Goal: Book appointment/travel/reservation

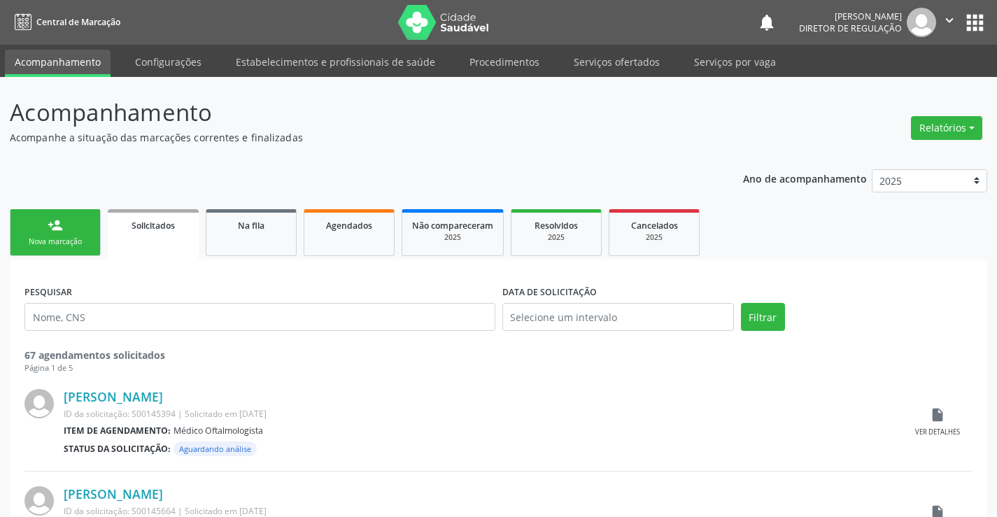
click at [64, 235] on link "person_add Nova marcação" at bounding box center [55, 232] width 91 height 47
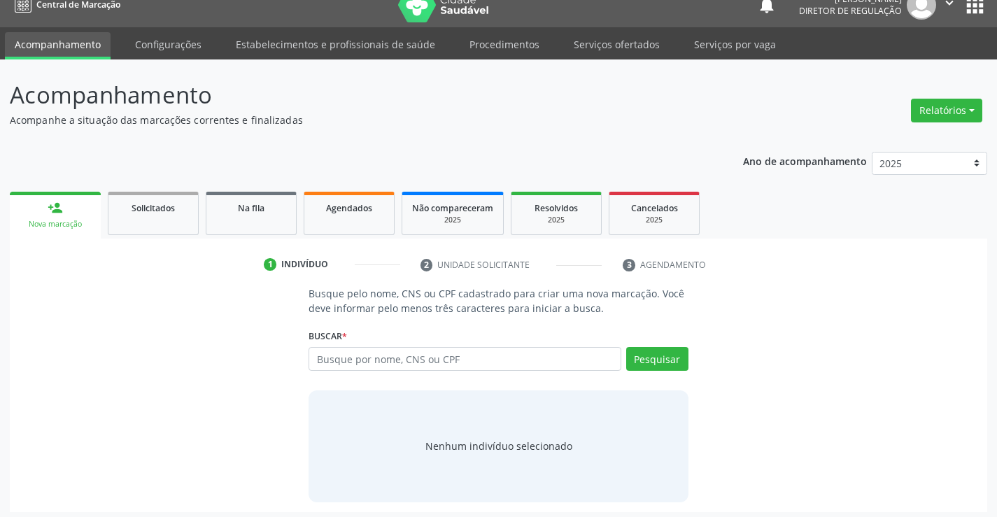
scroll to position [22, 0]
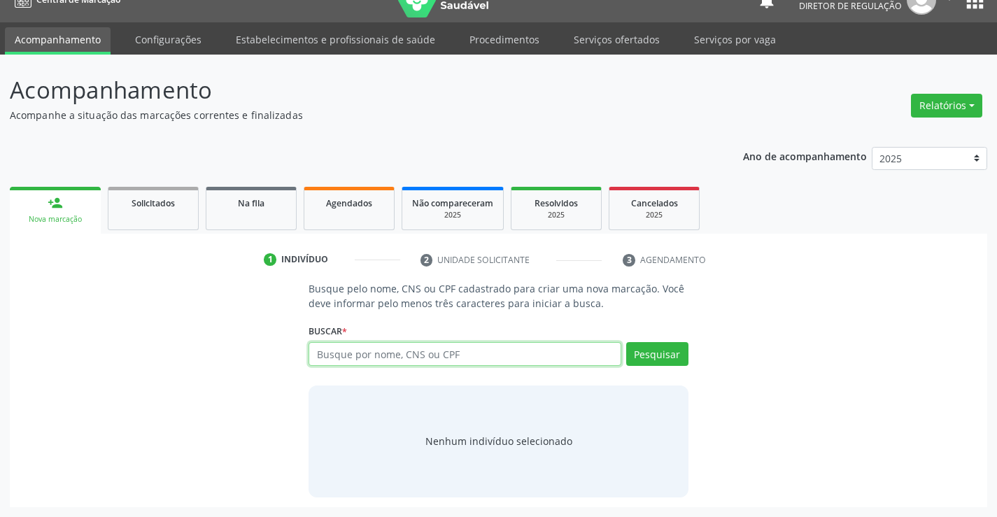
click at [527, 348] on input "text" at bounding box center [465, 354] width 312 height 24
type input "702305184959015"
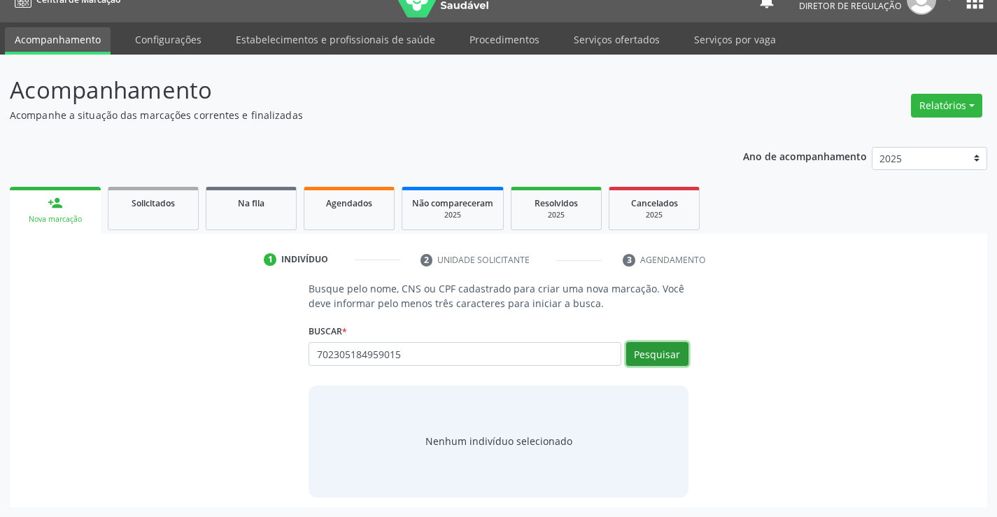
click at [652, 353] on button "Pesquisar" at bounding box center [657, 354] width 62 height 24
type input "702305184959015"
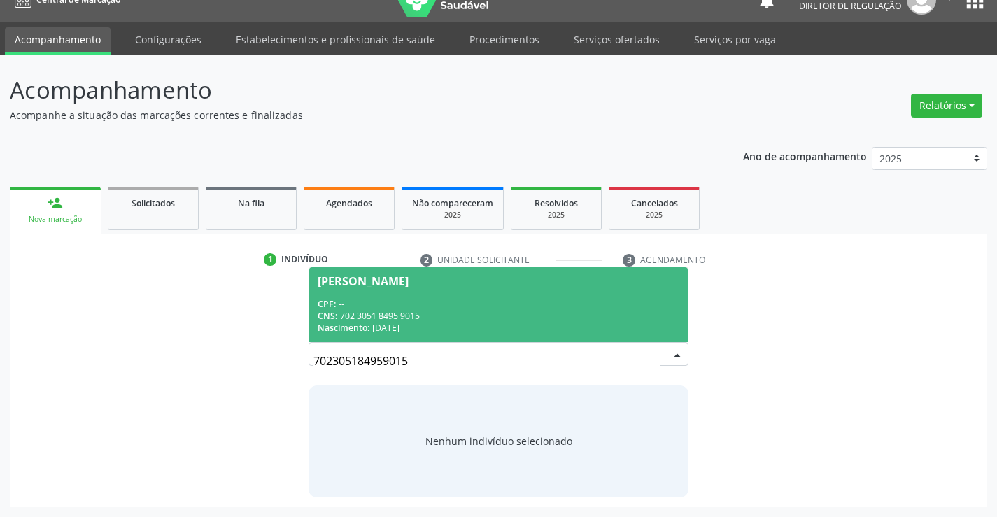
click at [461, 311] on div "CNS: 702 3051 8495 9015" at bounding box center [498, 316] width 361 height 12
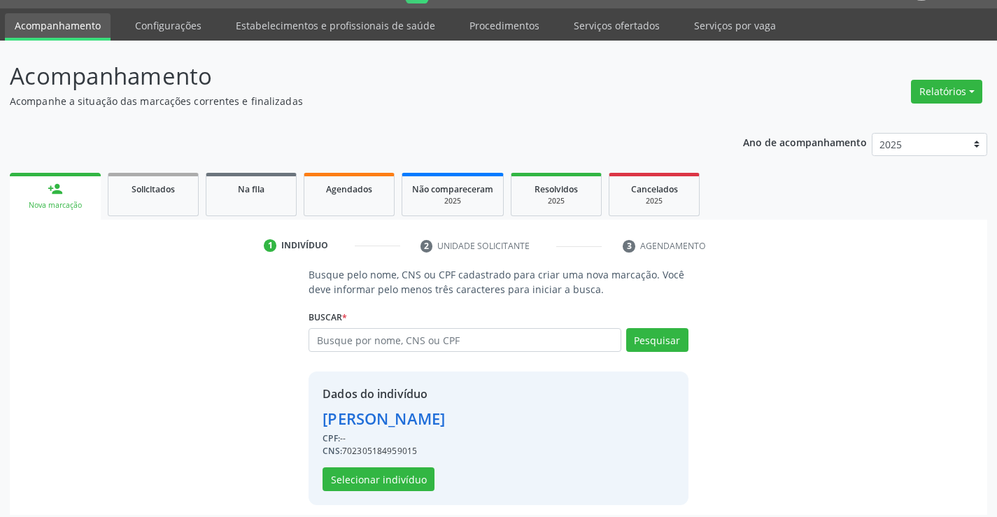
scroll to position [44, 0]
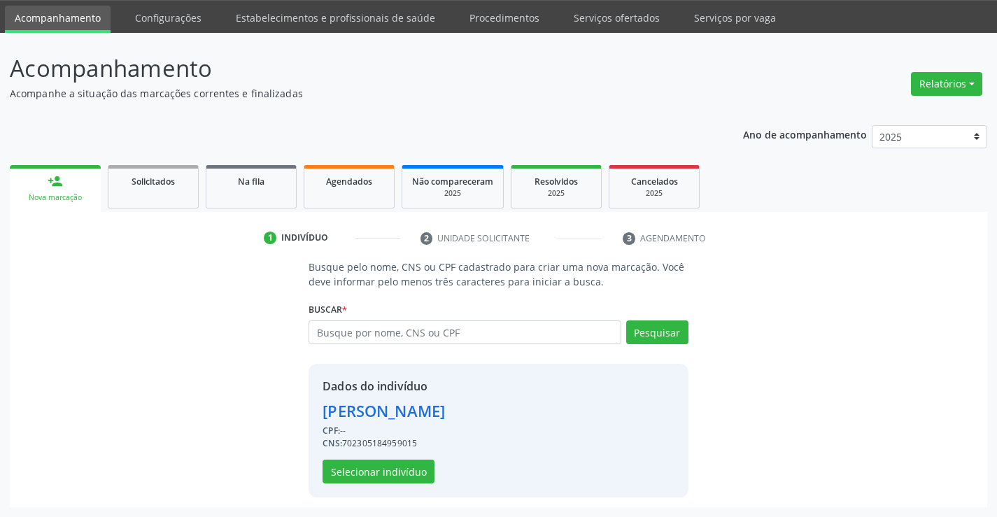
click at [405, 458] on div "Dados do indivíduo [PERSON_NAME] CPF: -- CNS: 702305184959015 Selecionar indiví…" at bounding box center [384, 431] width 122 height 106
click at [404, 467] on button "Selecionar indivíduo" at bounding box center [379, 472] width 112 height 24
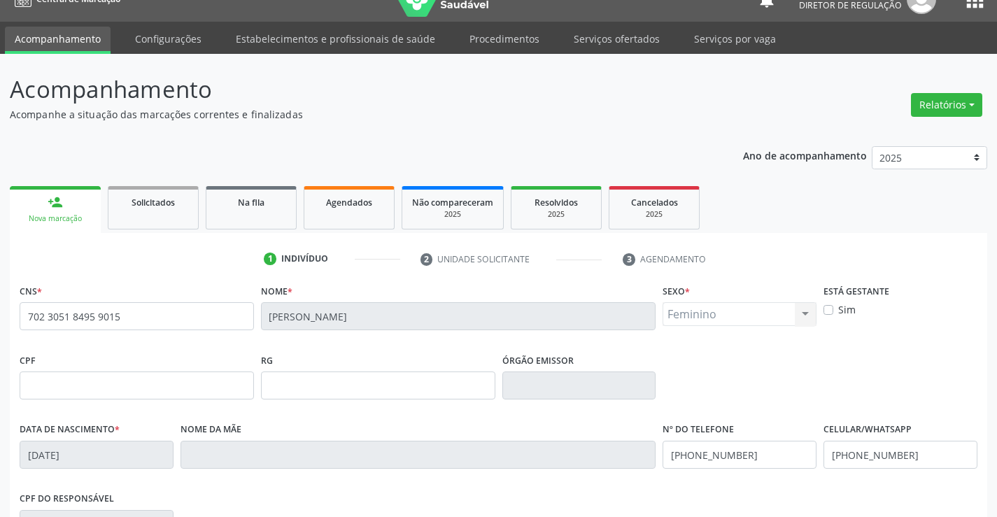
scroll to position [0, 0]
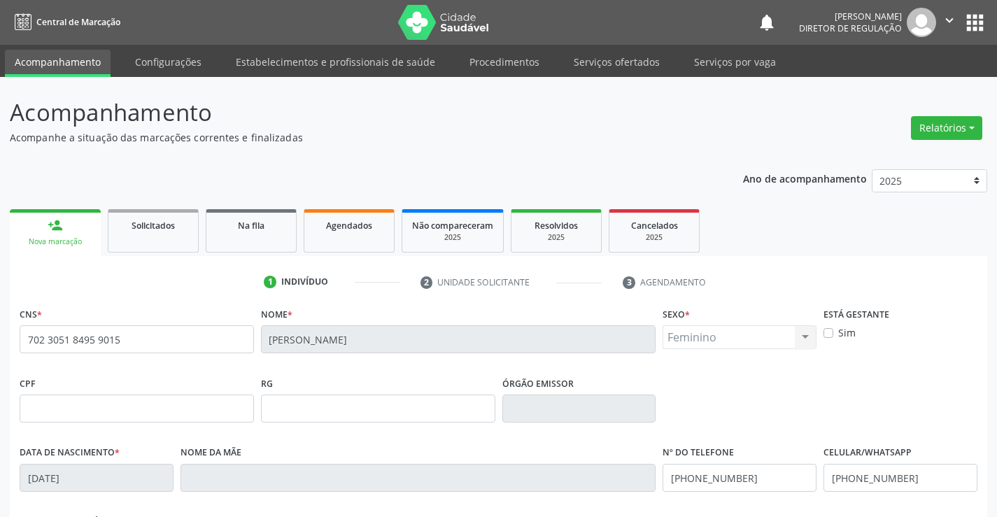
click at [977, 24] on button "apps" at bounding box center [975, 22] width 24 height 24
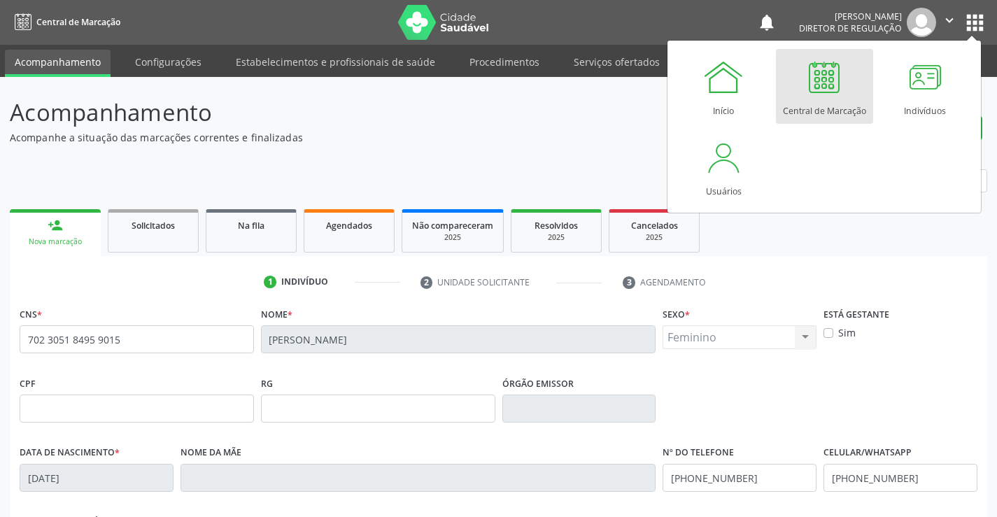
click at [947, 248] on ul "person_add Nova marcação Solicitados Na fila Agendados Não compareceram 2025 Re…" at bounding box center [499, 231] width 978 height 50
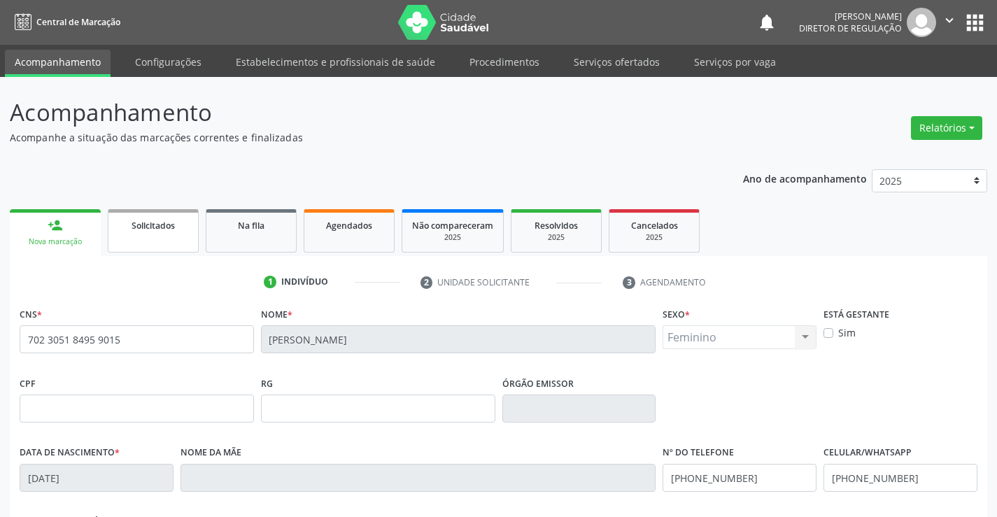
click at [169, 229] on span "Solicitados" at bounding box center [153, 226] width 43 height 12
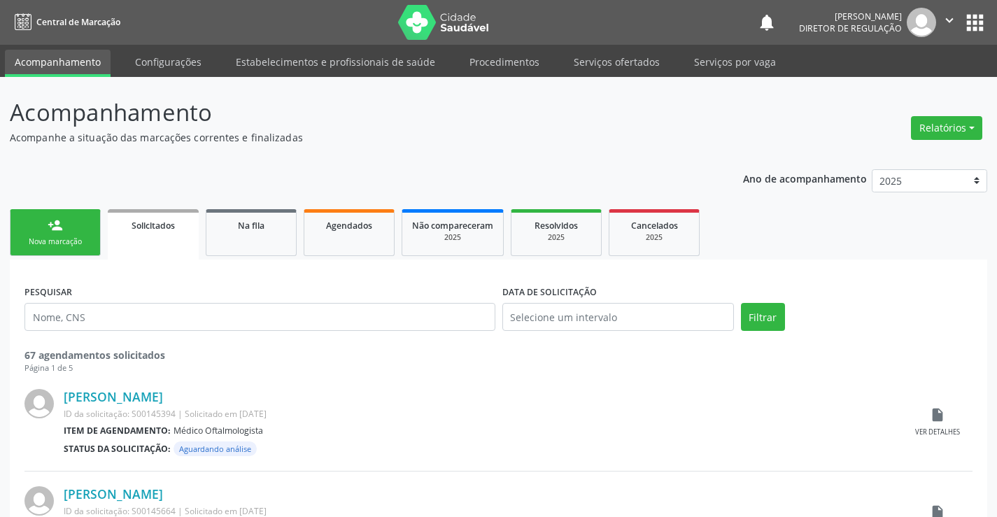
click at [50, 253] on link "person_add Nova marcação" at bounding box center [55, 232] width 91 height 47
